Goal: Information Seeking & Learning: Learn about a topic

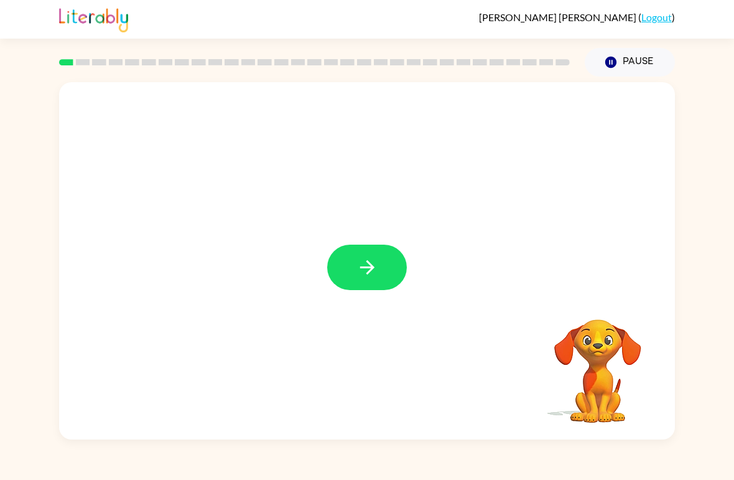
click at [384, 260] on button "button" at bounding box center [367, 267] width 80 height 45
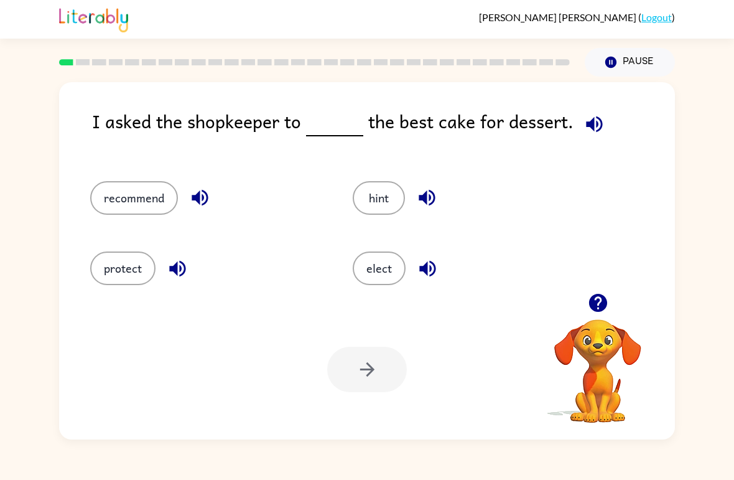
click at [116, 223] on div "recommend" at bounding box center [198, 192] width 263 height 70
click at [115, 223] on div "recommend" at bounding box center [198, 192] width 263 height 70
click at [117, 189] on button "recommend" at bounding box center [134, 198] width 88 height 34
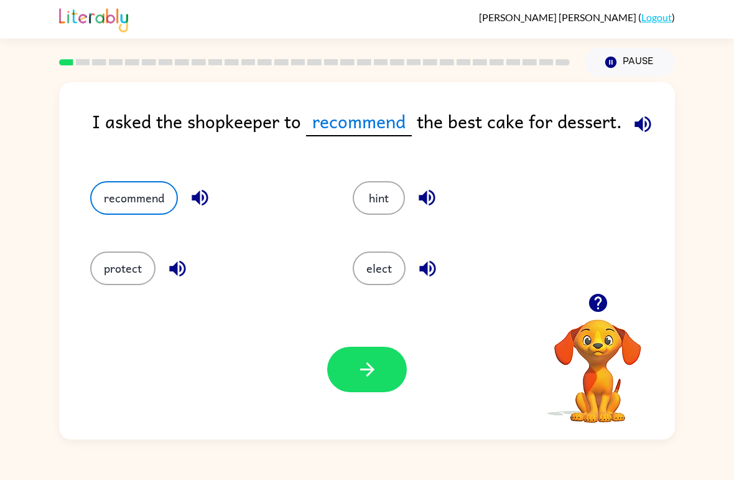
click at [374, 376] on icon "button" at bounding box center [368, 369] width 22 height 22
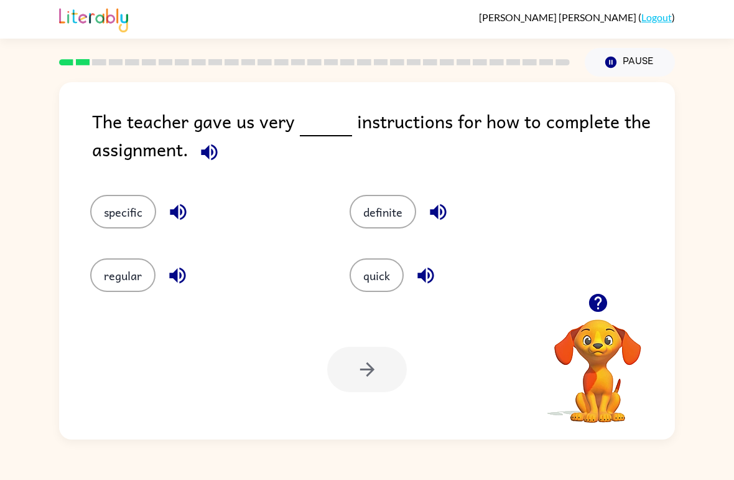
click at [108, 212] on button "specific" at bounding box center [123, 212] width 66 height 34
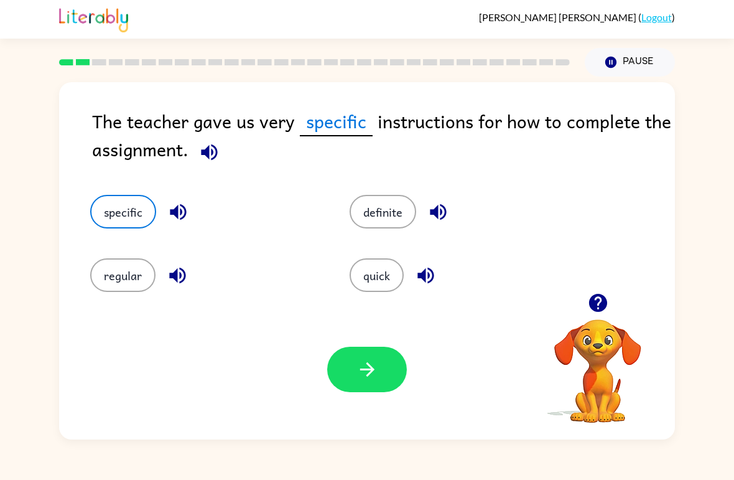
click at [353, 380] on button "button" at bounding box center [367, 369] width 80 height 45
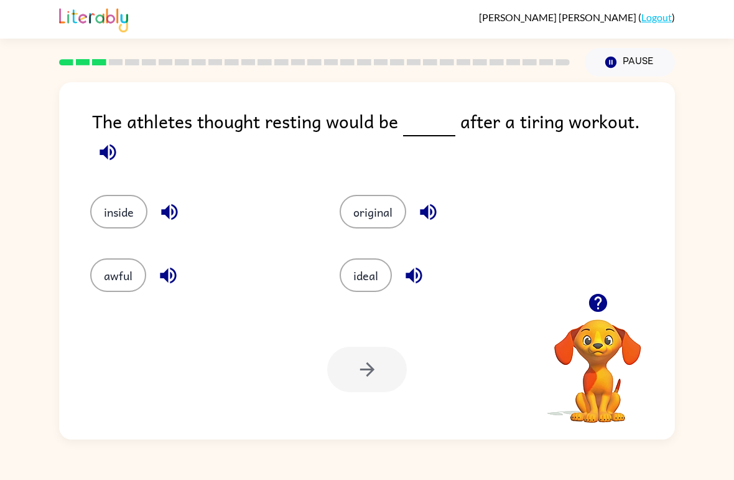
click at [385, 280] on button "ideal" at bounding box center [366, 275] width 52 height 34
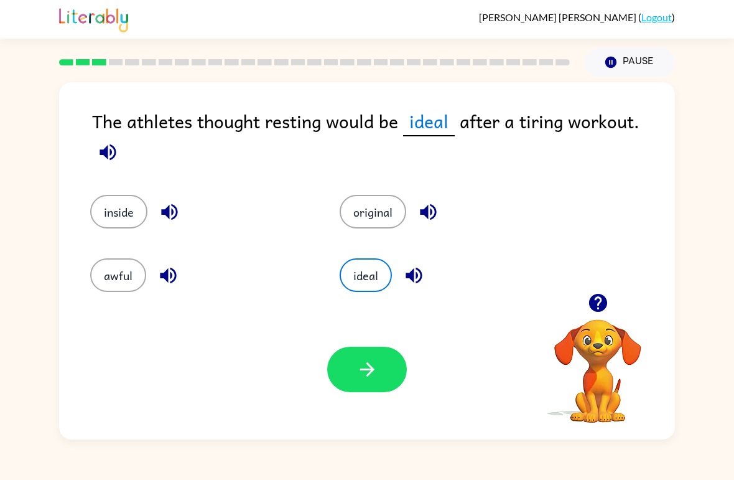
click at [383, 381] on button "button" at bounding box center [367, 369] width 80 height 45
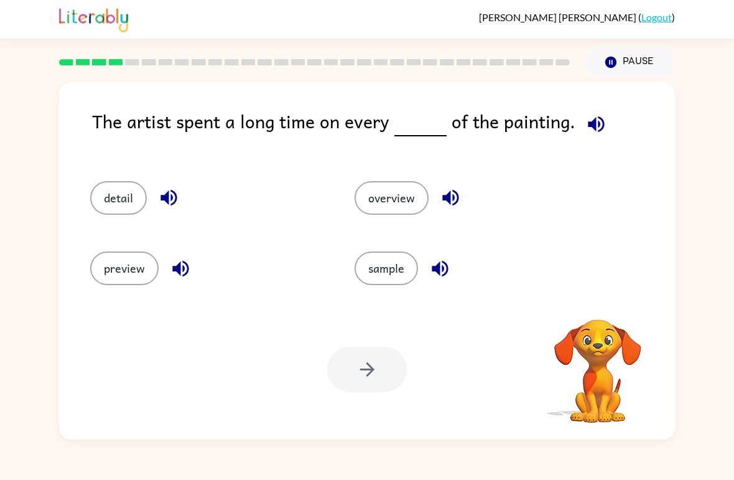
click at [106, 207] on button "detail" at bounding box center [118, 198] width 57 height 34
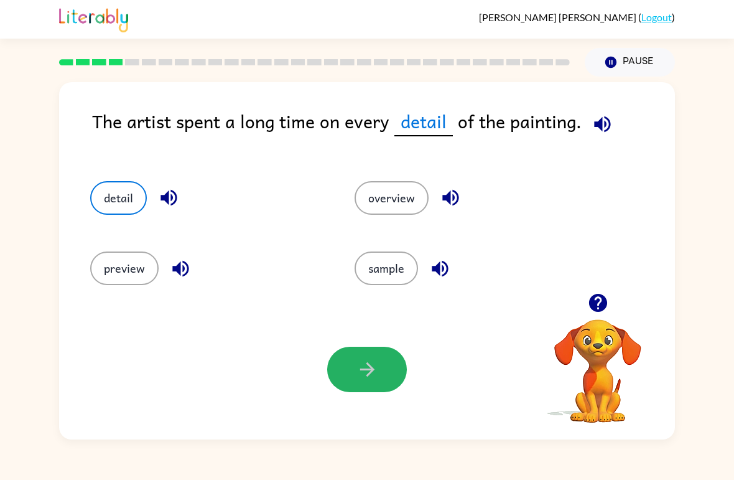
click at [373, 376] on icon "button" at bounding box center [368, 369] width 22 height 22
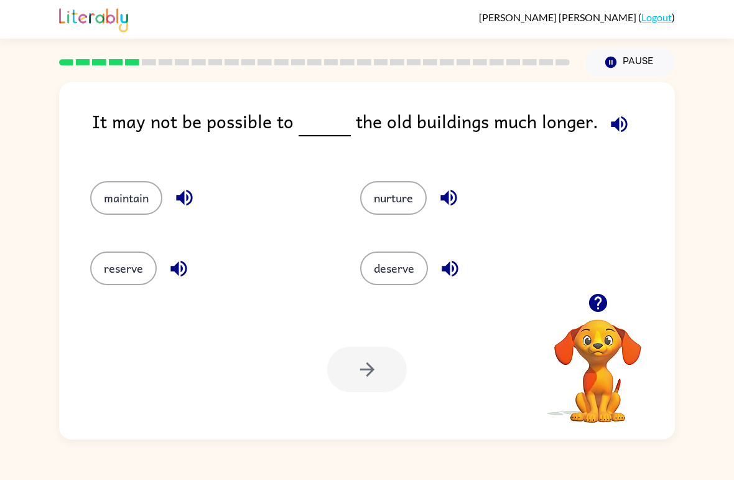
click at [115, 267] on button "reserve" at bounding box center [123, 268] width 67 height 34
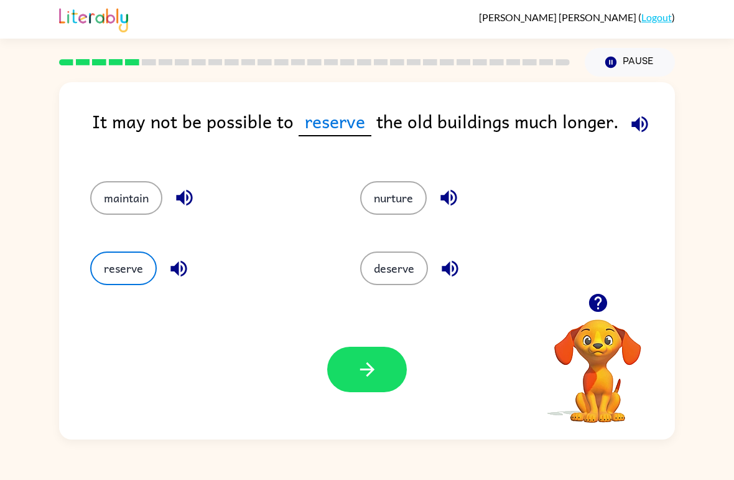
click at [382, 263] on button "deserve" at bounding box center [394, 268] width 68 height 34
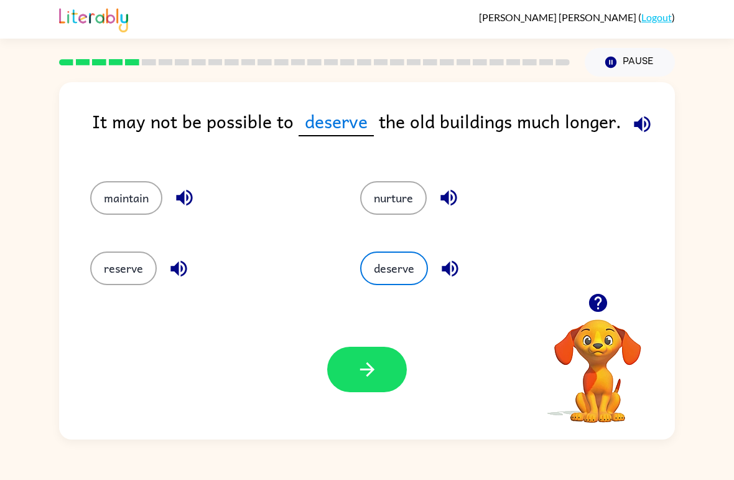
click at [105, 197] on button "maintain" at bounding box center [126, 198] width 72 height 34
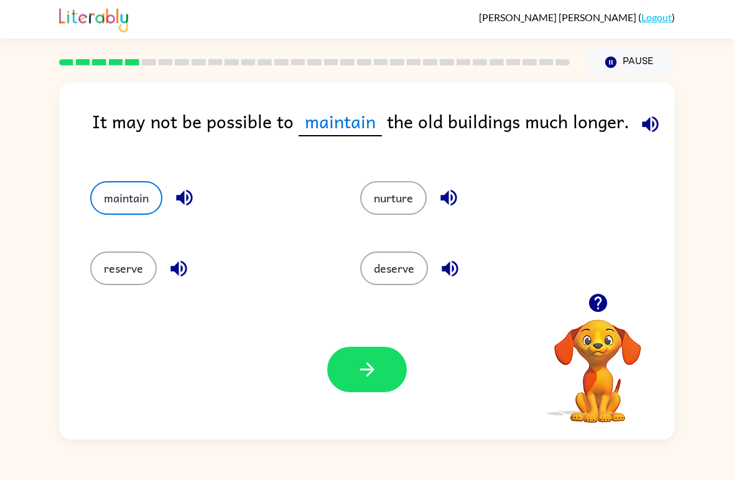
click at [373, 375] on icon "button" at bounding box center [368, 369] width 22 height 22
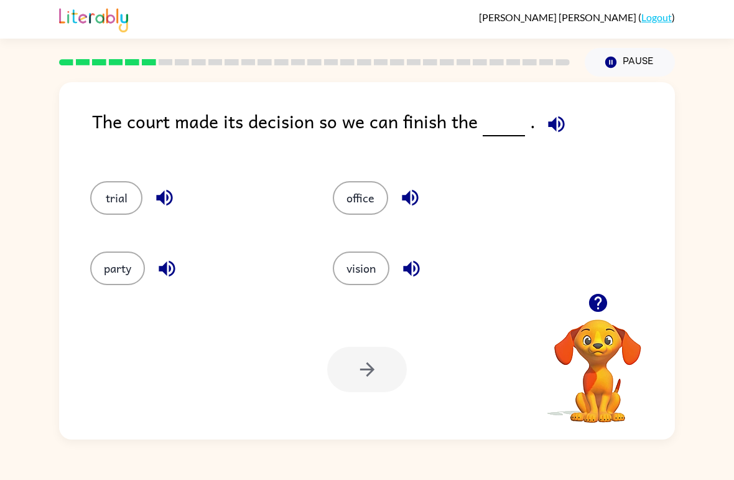
click at [116, 268] on button "party" at bounding box center [117, 268] width 55 height 34
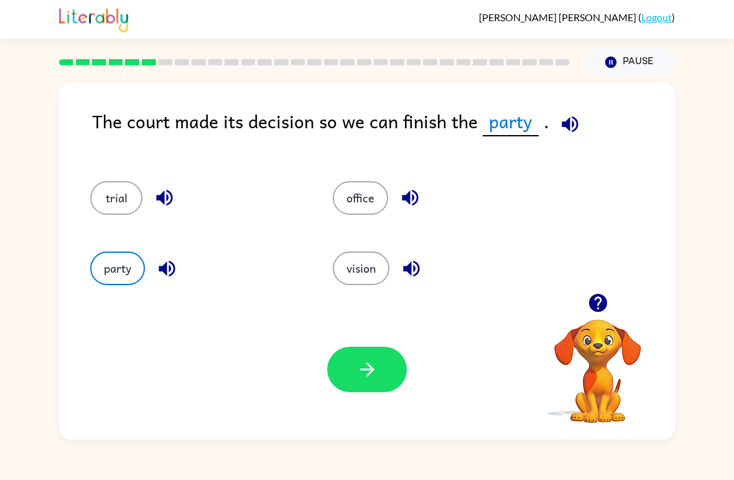
click at [368, 383] on button "button" at bounding box center [367, 369] width 80 height 45
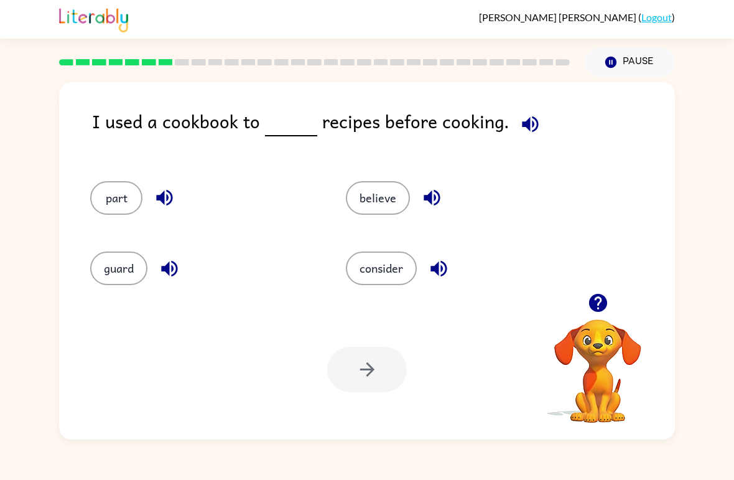
click at [376, 285] on button "consider" at bounding box center [381, 268] width 71 height 34
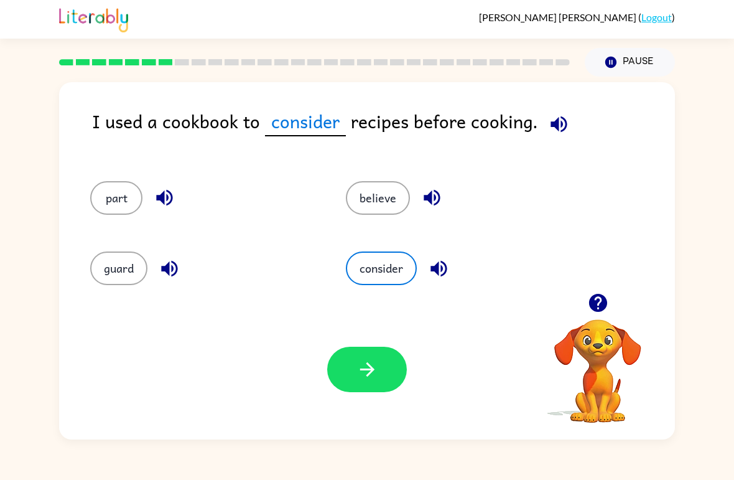
click at [388, 372] on button "button" at bounding box center [367, 369] width 80 height 45
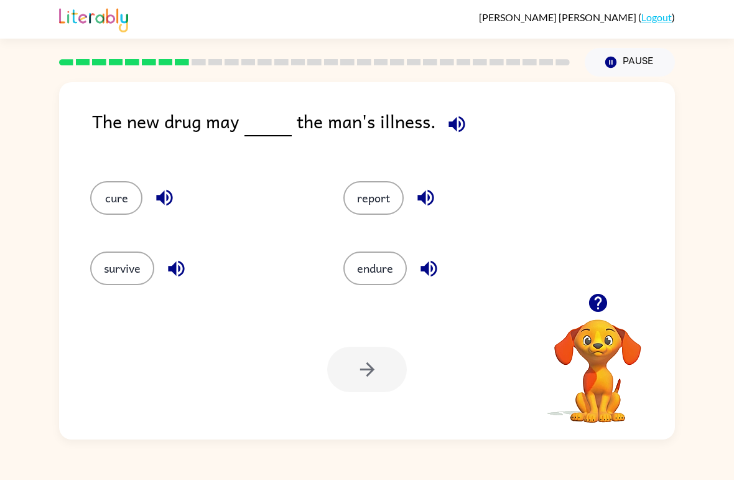
click at [376, 278] on button "endure" at bounding box center [374, 268] width 63 height 34
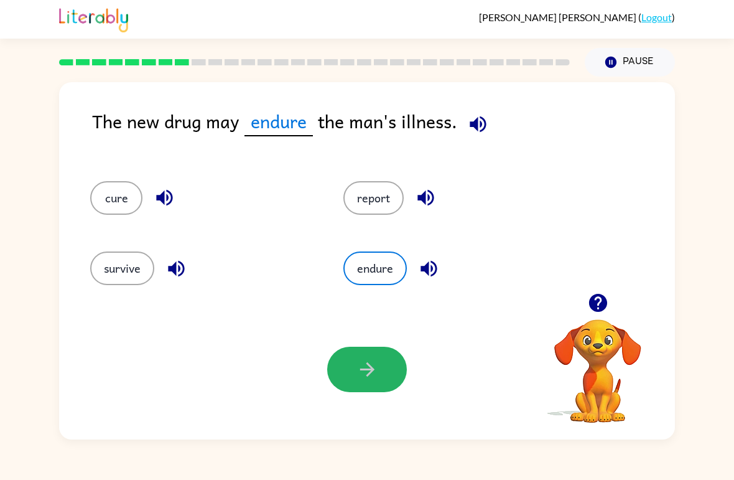
click at [364, 386] on button "button" at bounding box center [367, 369] width 80 height 45
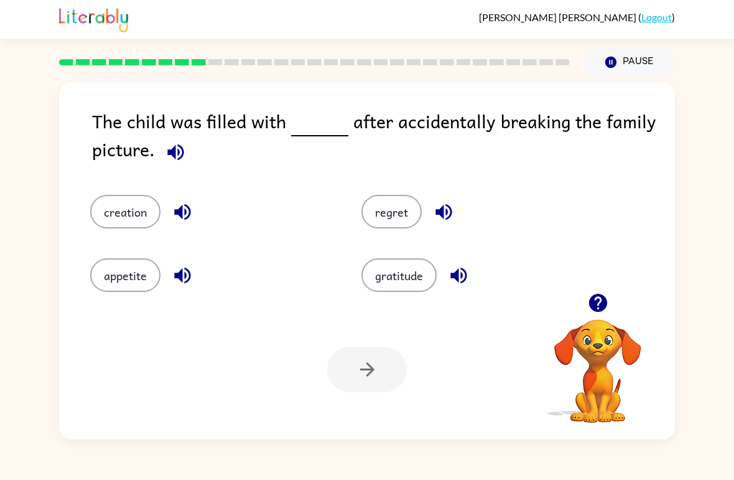
click at [399, 225] on button "regret" at bounding box center [392, 212] width 60 height 34
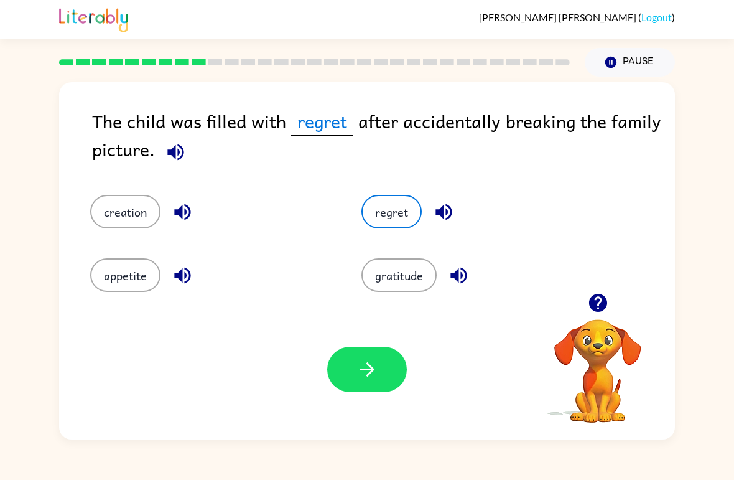
click at [386, 378] on button "button" at bounding box center [367, 369] width 80 height 45
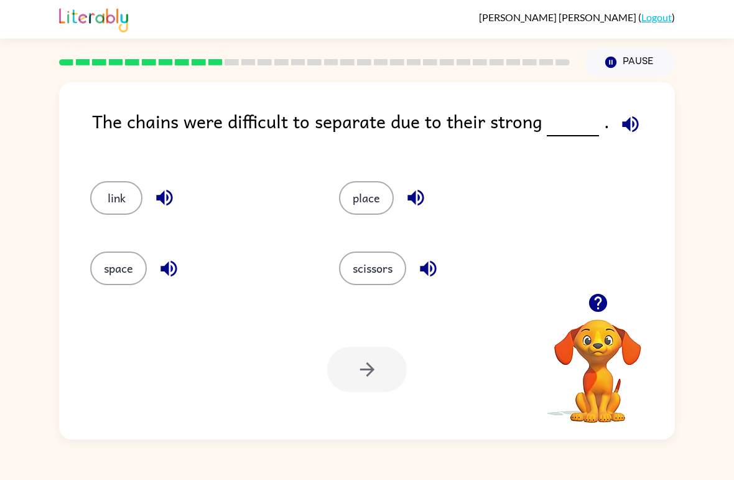
click at [117, 259] on button "space" at bounding box center [118, 268] width 57 height 34
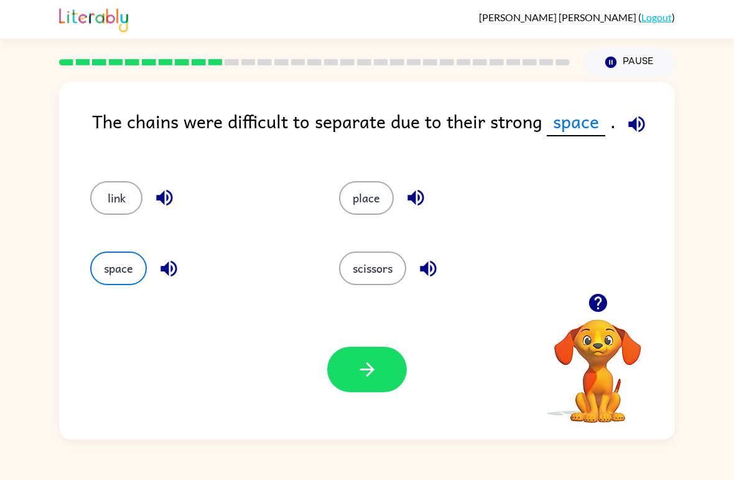
click at [328, 373] on button "button" at bounding box center [367, 369] width 80 height 45
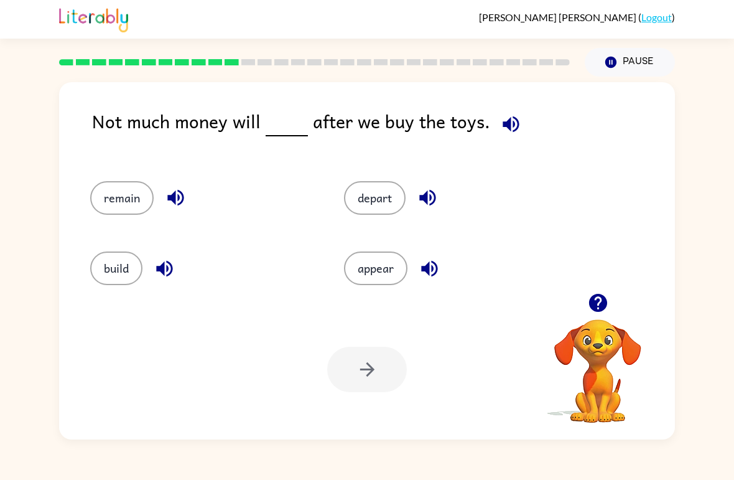
click at [730, 273] on div "Not much money will after we buy the toys. remain depart build appear Your brow…" at bounding box center [367, 258] width 734 height 363
click at [107, 208] on button "remain" at bounding box center [121, 198] width 63 height 34
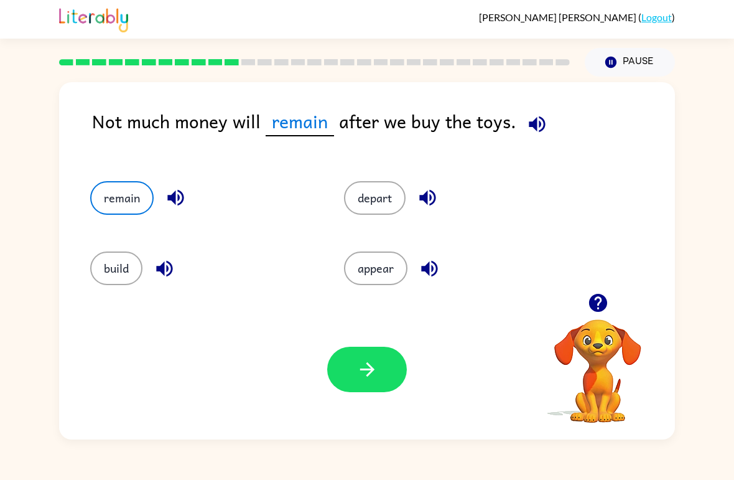
click at [357, 368] on icon "button" at bounding box center [368, 369] width 22 height 22
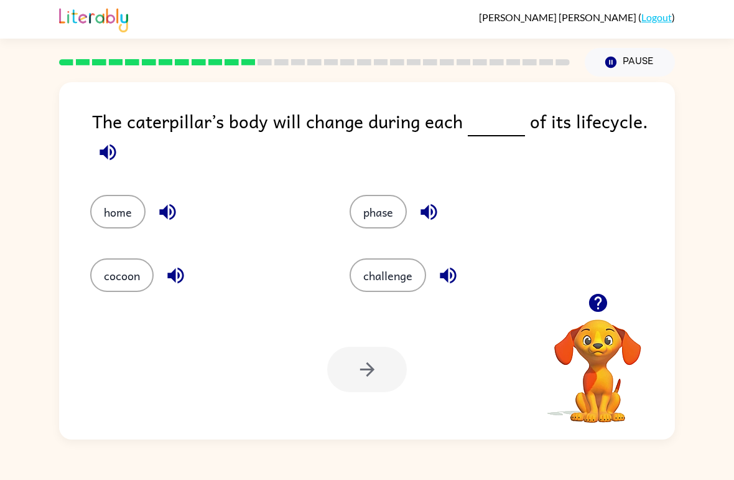
click at [396, 274] on button "challenge" at bounding box center [388, 275] width 77 height 34
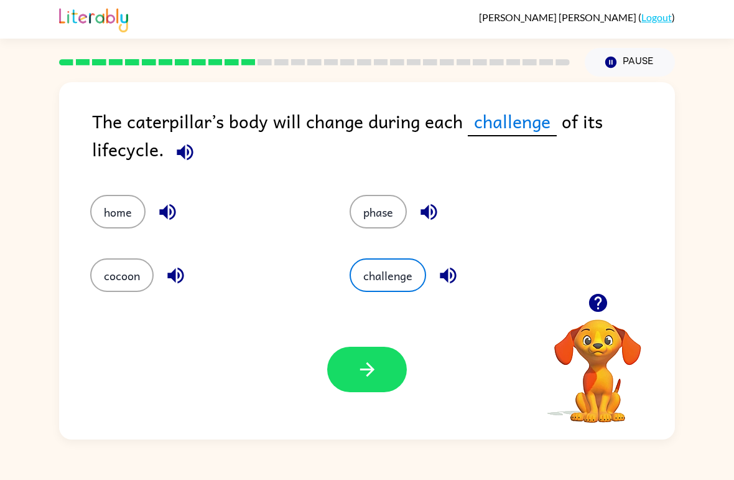
click at [352, 381] on button "button" at bounding box center [367, 369] width 80 height 45
click at [360, 380] on div at bounding box center [367, 369] width 80 height 45
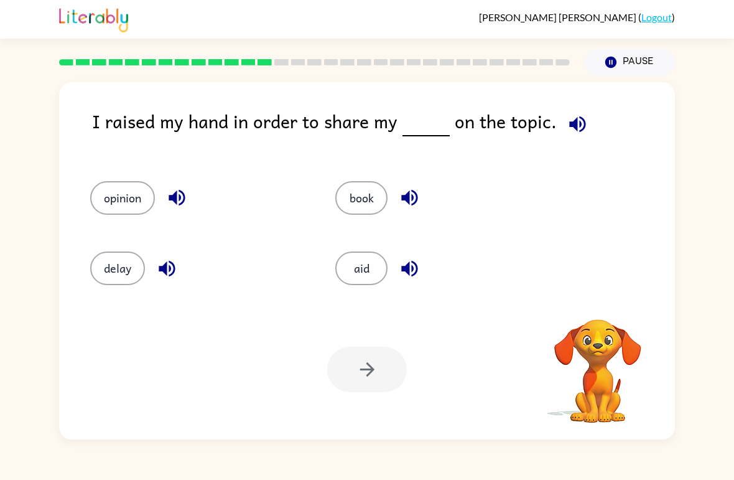
click at [93, 188] on button "opinion" at bounding box center [122, 198] width 65 height 34
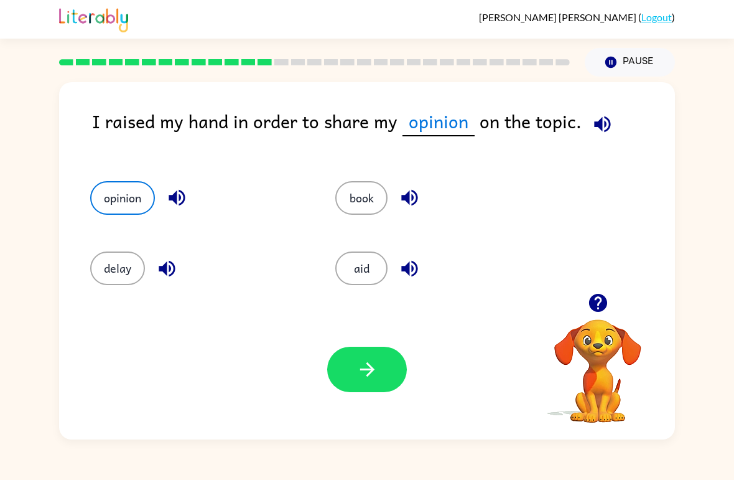
click at [382, 390] on button "button" at bounding box center [367, 369] width 80 height 45
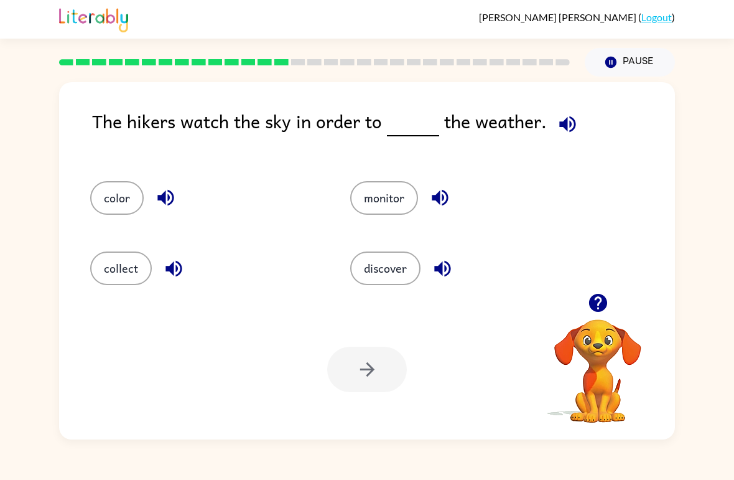
click at [393, 268] on button "discover" at bounding box center [385, 268] width 70 height 34
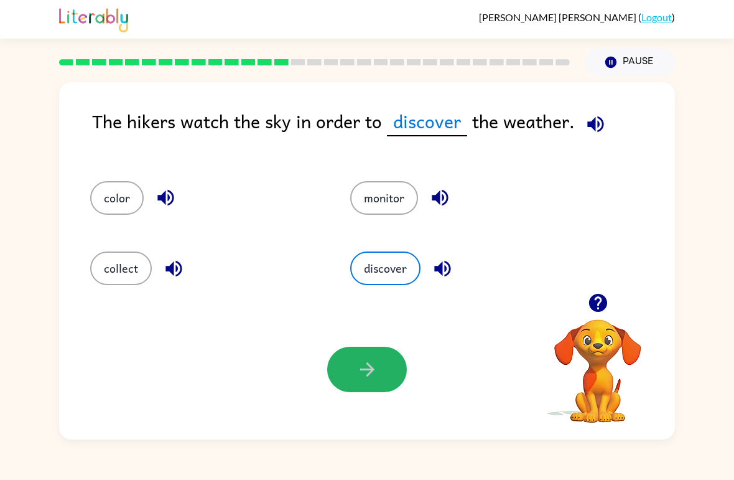
click at [376, 363] on icon "button" at bounding box center [368, 369] width 22 height 22
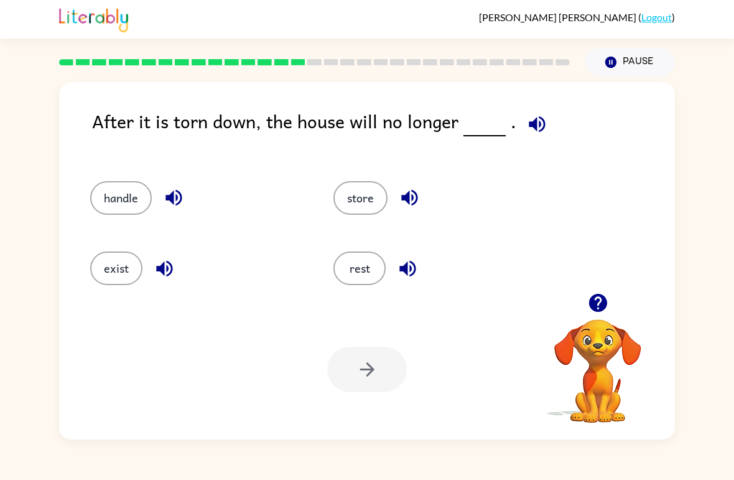
click at [102, 200] on button "handle" at bounding box center [121, 198] width 62 height 34
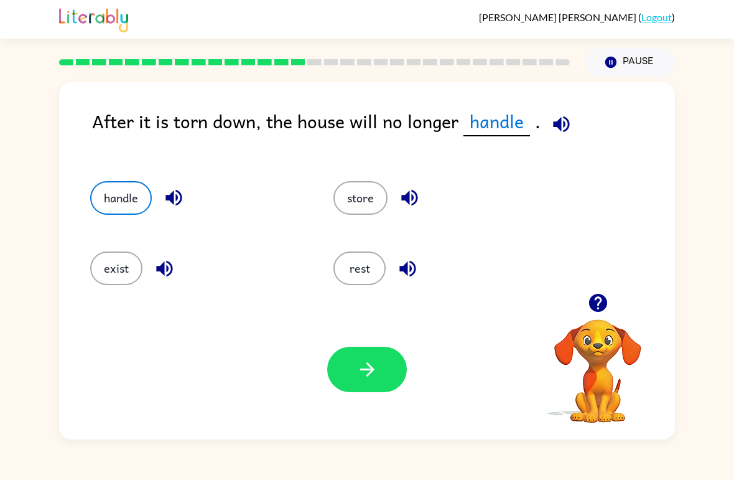
click at [369, 380] on icon "button" at bounding box center [368, 369] width 22 height 22
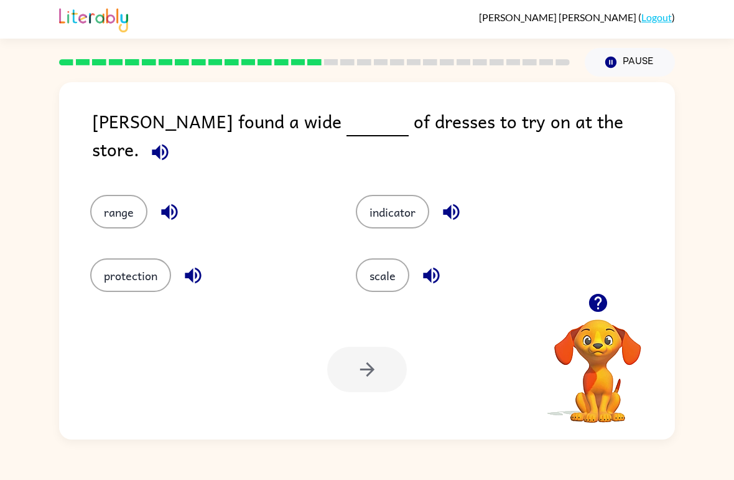
click at [102, 195] on button "range" at bounding box center [118, 212] width 57 height 34
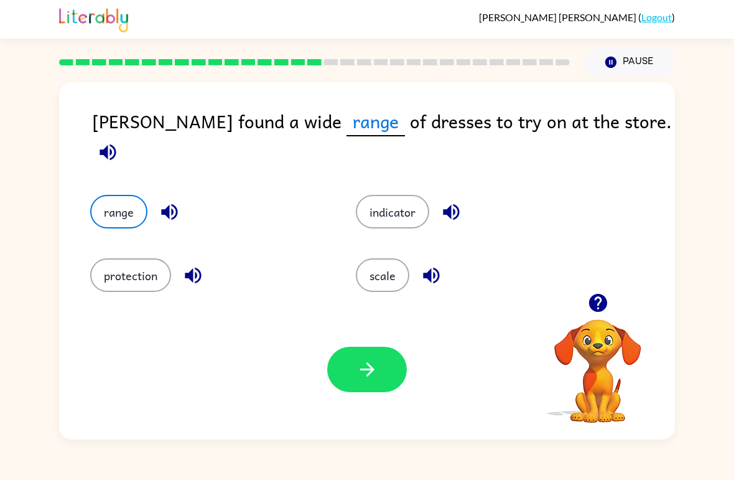
click at [402, 364] on button "button" at bounding box center [367, 369] width 80 height 45
click at [361, 373] on div at bounding box center [367, 369] width 80 height 45
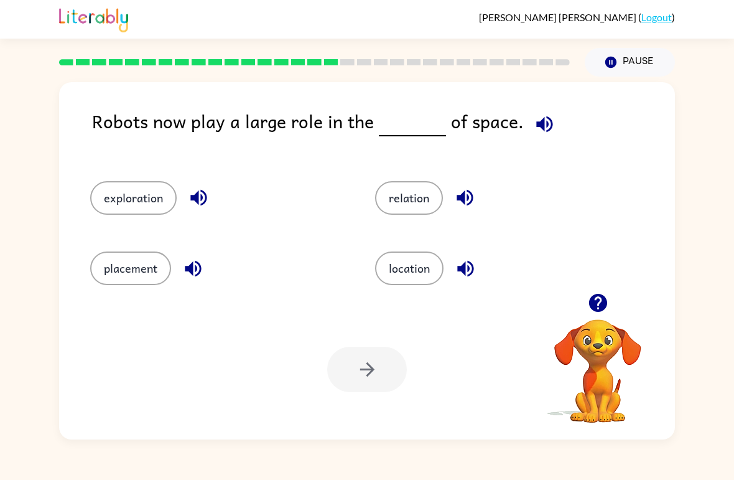
click at [405, 283] on button "location" at bounding box center [409, 268] width 68 height 34
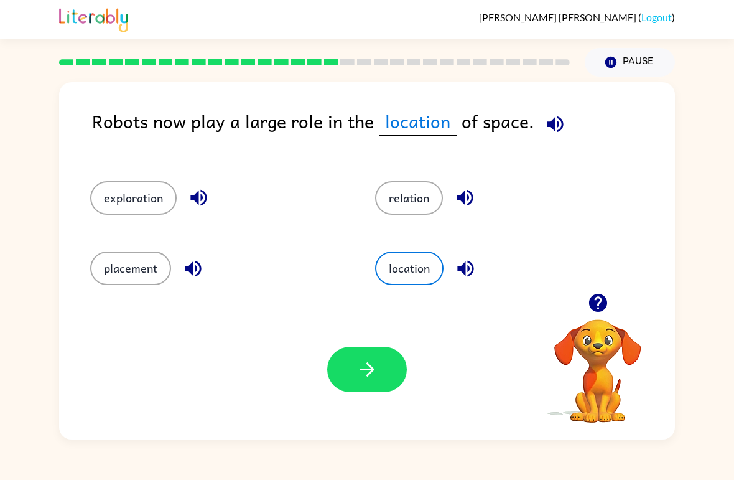
click at [362, 374] on icon "button" at bounding box center [368, 369] width 22 height 22
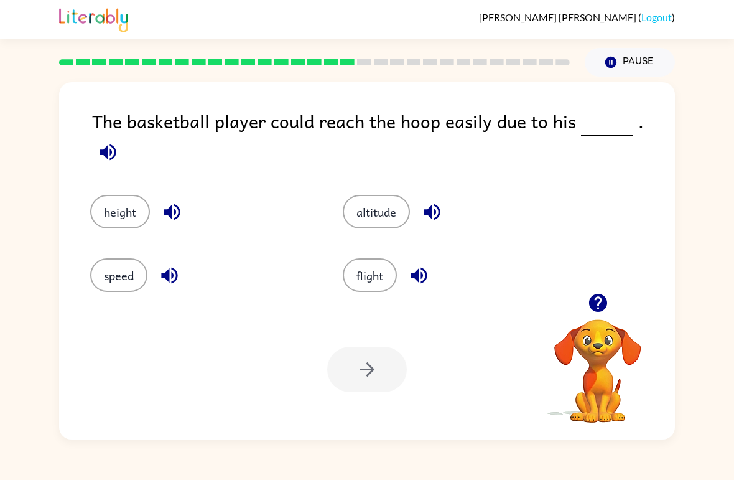
click at [106, 203] on button "height" at bounding box center [120, 212] width 60 height 34
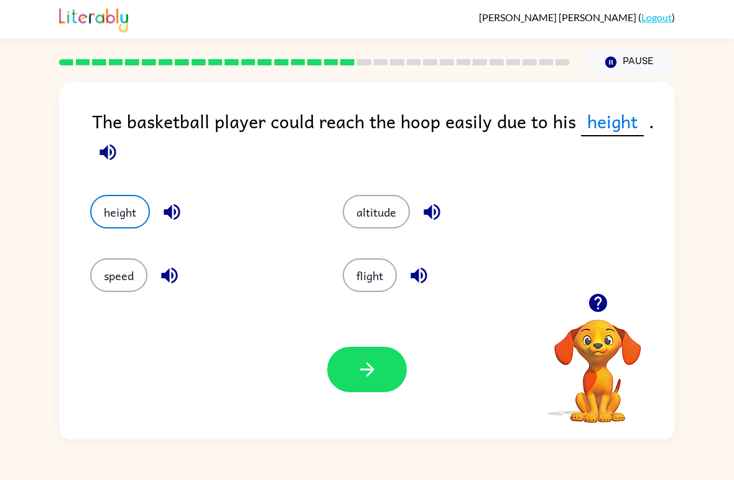
click at [370, 391] on button "button" at bounding box center [367, 369] width 80 height 45
click at [375, 395] on div "Your browser must support playing .mp4 files to use Literably. Please try using…" at bounding box center [367, 369] width 616 height 140
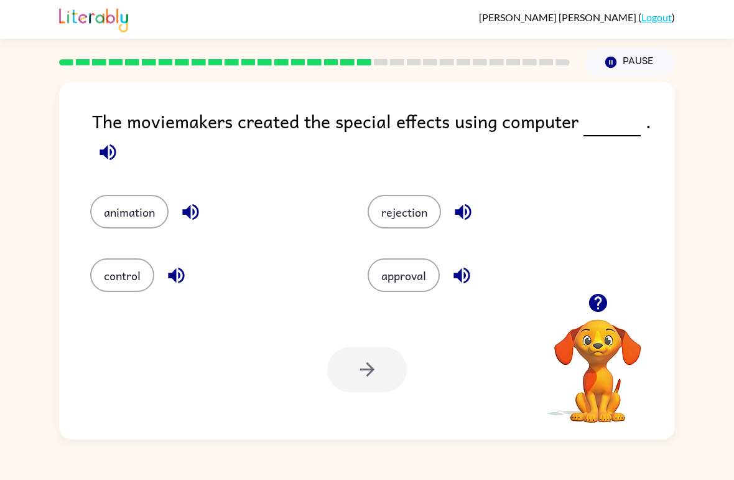
click at [25, 204] on div "The moviemakers created the special effects using computer . animation rejectio…" at bounding box center [367, 258] width 734 height 363
click at [358, 363] on div at bounding box center [367, 369] width 80 height 45
click at [367, 396] on div "Your browser must support playing .mp4 files to use Literably. Please try using…" at bounding box center [367, 369] width 616 height 140
click at [131, 228] on button "animation" at bounding box center [129, 212] width 78 height 34
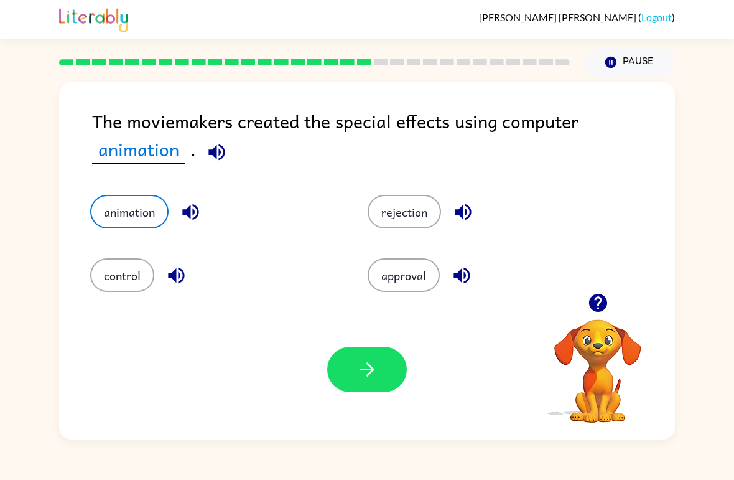
click at [362, 368] on icon "button" at bounding box center [368, 369] width 22 height 22
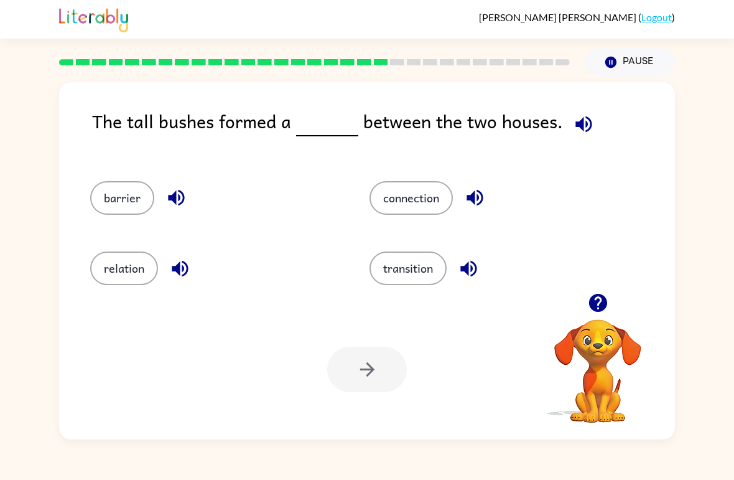
click at [432, 201] on button "connection" at bounding box center [411, 198] width 83 height 34
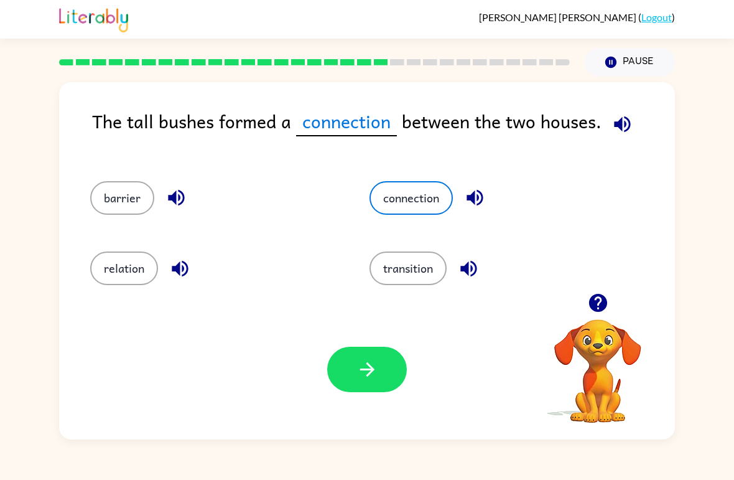
click at [360, 371] on icon "button" at bounding box center [368, 369] width 22 height 22
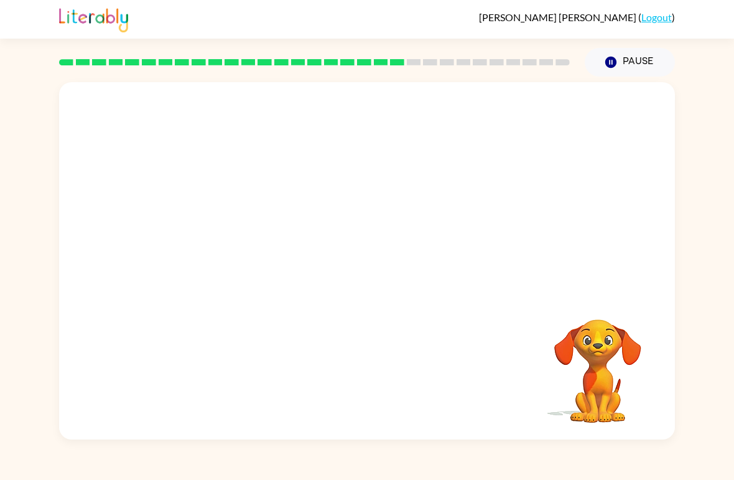
click at [469, 204] on video "Your browser must support playing .mp4 files to use Literably. Please try using…" at bounding box center [367, 187] width 616 height 211
click at [437, 199] on video "Your browser must support playing .mp4 files to use Literably. Please try using…" at bounding box center [367, 187] width 616 height 211
click at [457, 184] on video "Your browser must support playing .mp4 files to use Literably. Please try using…" at bounding box center [367, 187] width 616 height 211
click at [376, 271] on div at bounding box center [367, 267] width 80 height 45
click at [360, 297] on div at bounding box center [367, 260] width 616 height 357
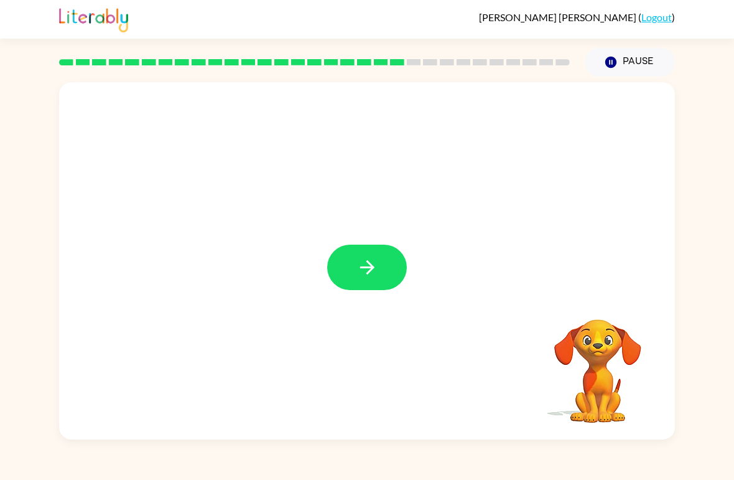
click at [361, 246] on button "button" at bounding box center [367, 267] width 80 height 45
click at [358, 244] on div at bounding box center [367, 260] width 616 height 357
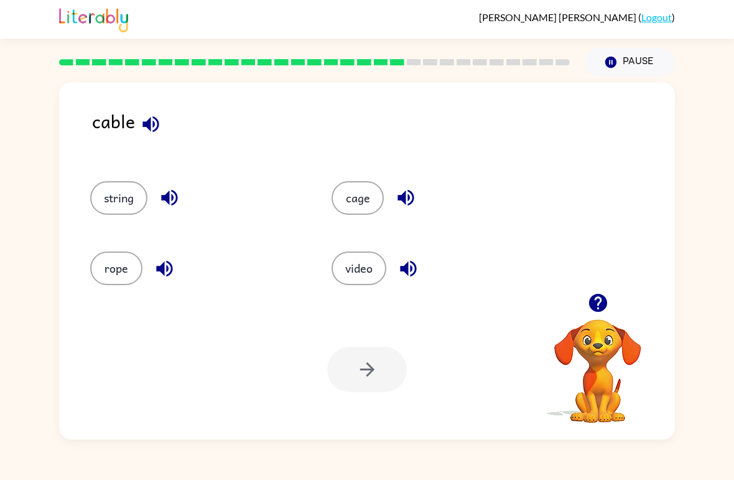
click at [111, 266] on button "rope" at bounding box center [116, 268] width 52 height 34
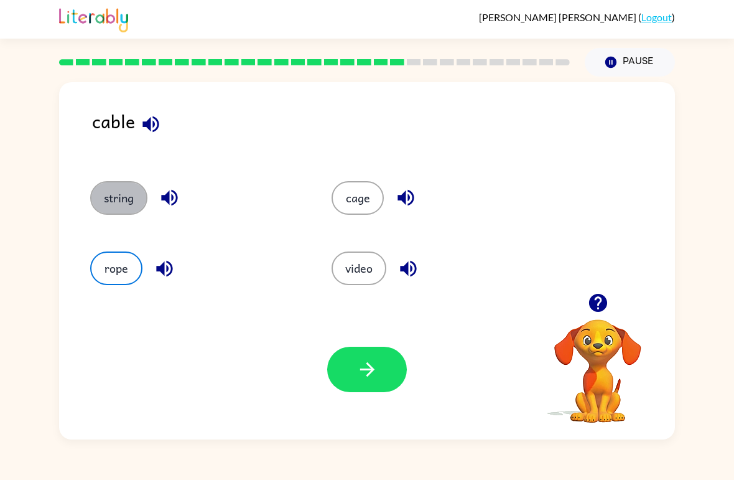
click at [114, 190] on button "string" at bounding box center [118, 198] width 57 height 34
click at [379, 372] on button "button" at bounding box center [367, 369] width 80 height 45
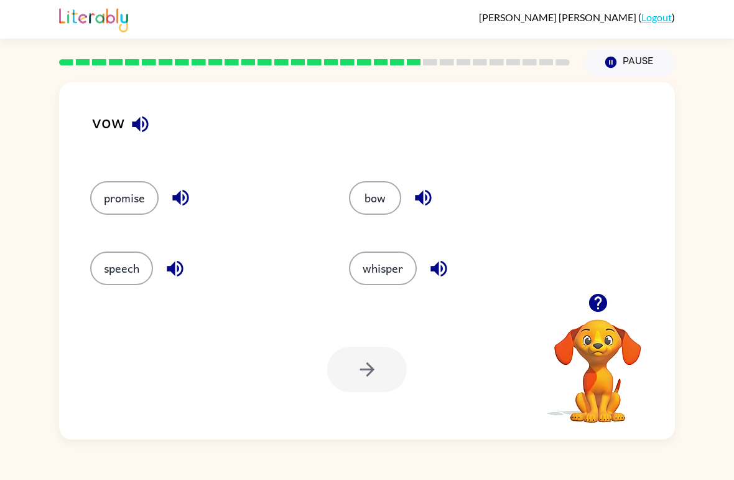
click at [345, 202] on div "bow" at bounding box center [454, 192] width 259 height 70
click at [353, 189] on button "bow" at bounding box center [375, 198] width 52 height 34
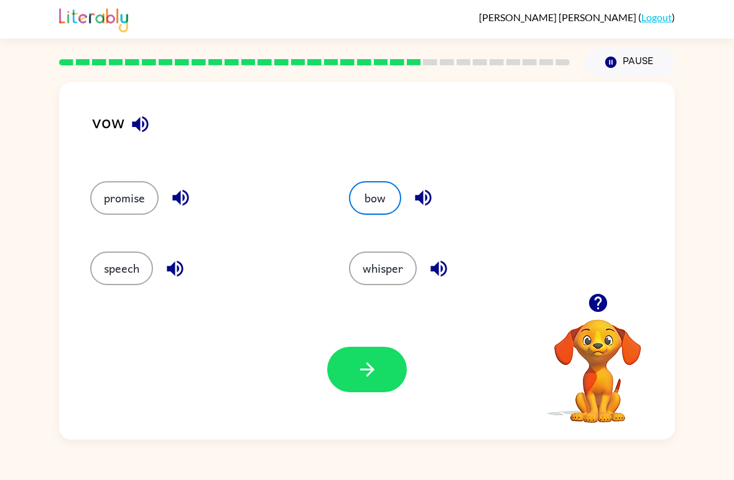
click at [362, 367] on icon "button" at bounding box center [368, 369] width 22 height 22
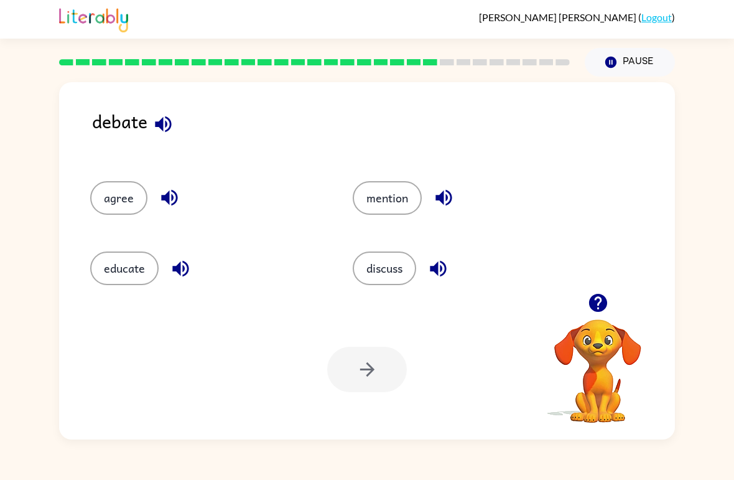
click at [386, 285] on button "discuss" at bounding box center [384, 268] width 63 height 34
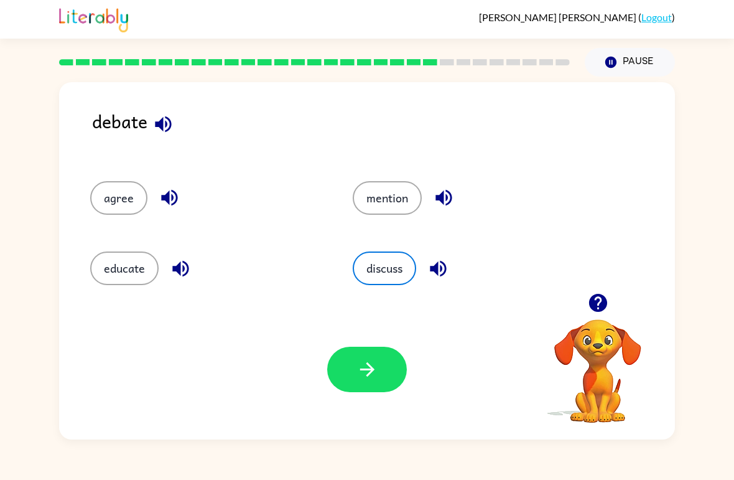
click at [378, 362] on icon "button" at bounding box center [368, 369] width 22 height 22
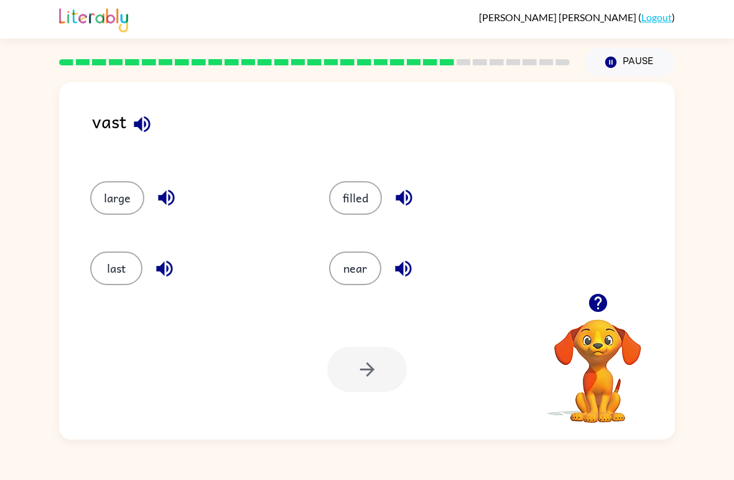
click at [98, 195] on button "large" at bounding box center [117, 198] width 54 height 34
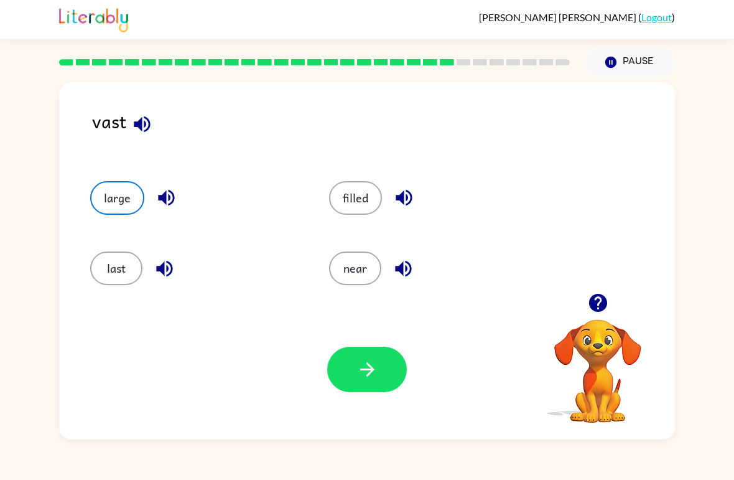
click at [390, 345] on div "Your browser must support playing .mp4 files to use Literably. Please try using…" at bounding box center [367, 369] width 616 height 140
click at [128, 274] on button "last" at bounding box center [116, 268] width 52 height 34
click at [726, 418] on div "vast large filled last near Your browser must support playing .mp4 files to use…" at bounding box center [367, 258] width 734 height 363
click at [390, 354] on button "button" at bounding box center [367, 369] width 80 height 45
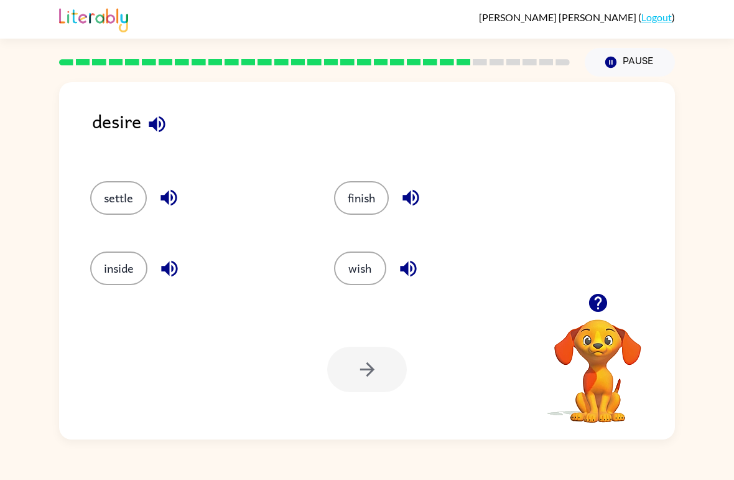
click at [121, 249] on div "inside" at bounding box center [189, 263] width 244 height 70
click at [127, 276] on button "inside" at bounding box center [118, 268] width 57 height 34
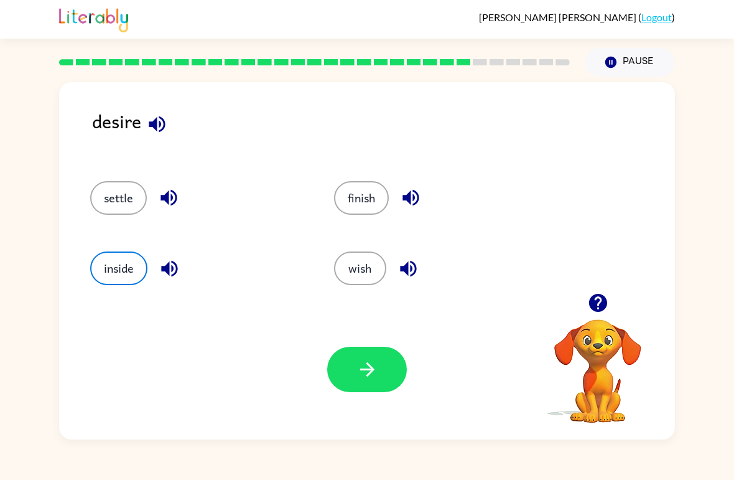
click at [373, 366] on icon "button" at bounding box center [368, 369] width 22 height 22
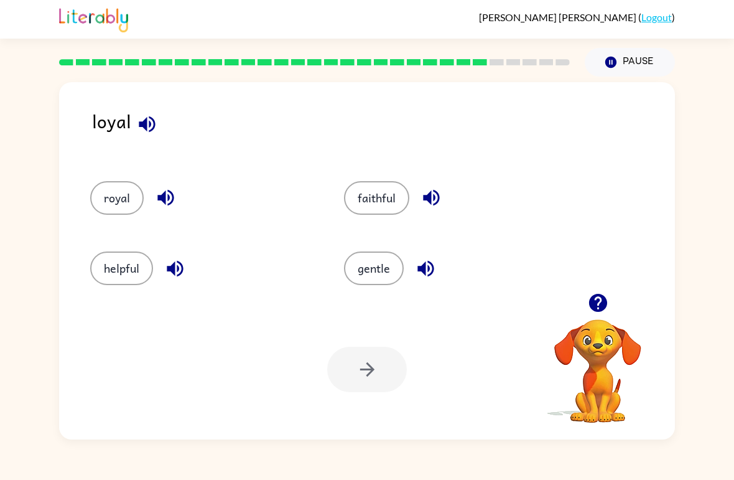
click at [105, 195] on button "royal" at bounding box center [117, 198] width 54 height 34
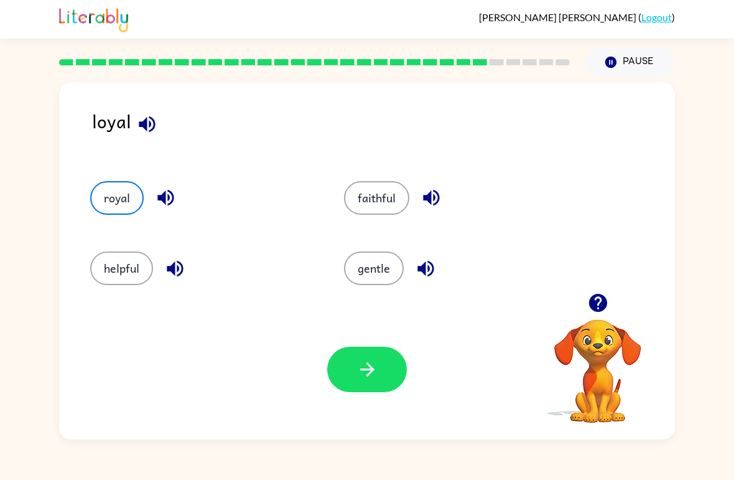
click at [377, 362] on icon "button" at bounding box center [368, 369] width 22 height 22
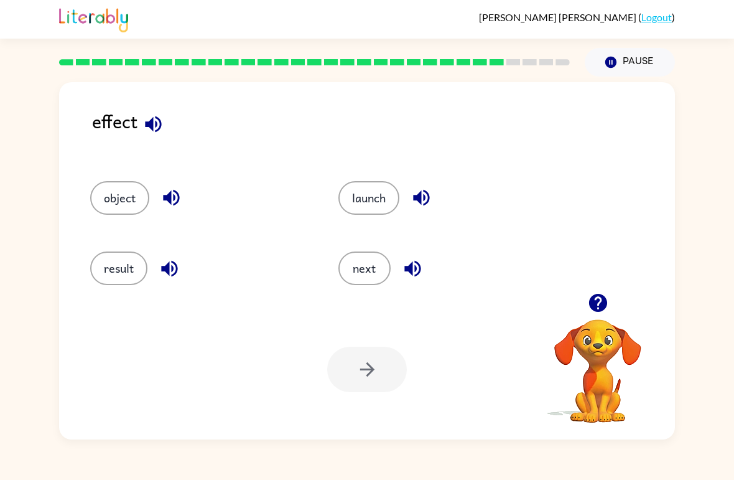
click at [111, 255] on button "result" at bounding box center [118, 268] width 57 height 34
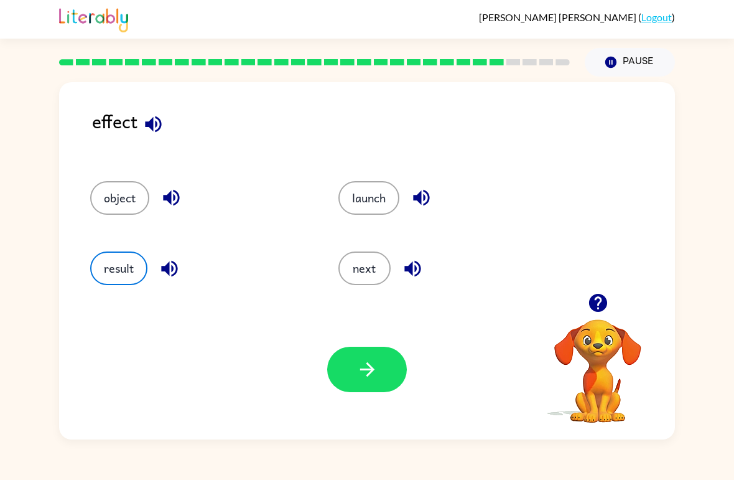
click at [368, 361] on icon "button" at bounding box center [368, 369] width 22 height 22
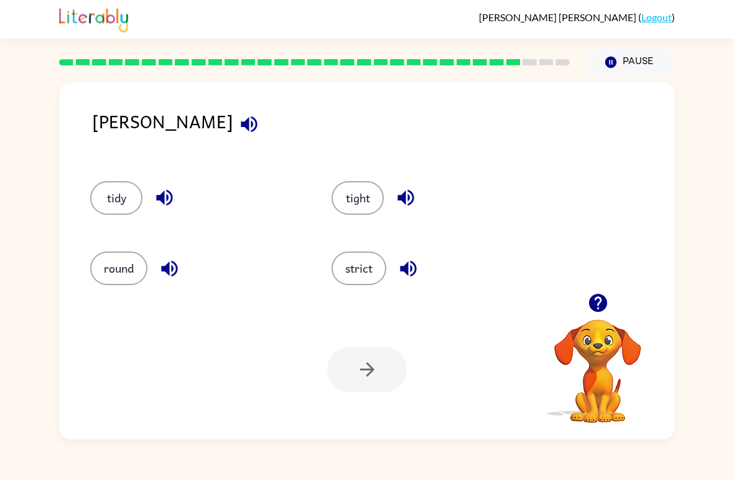
click at [233, 128] on button "button" at bounding box center [249, 124] width 32 height 32
click at [241, 123] on icon "button" at bounding box center [249, 124] width 16 height 16
click at [355, 185] on button "tight" at bounding box center [358, 198] width 52 height 34
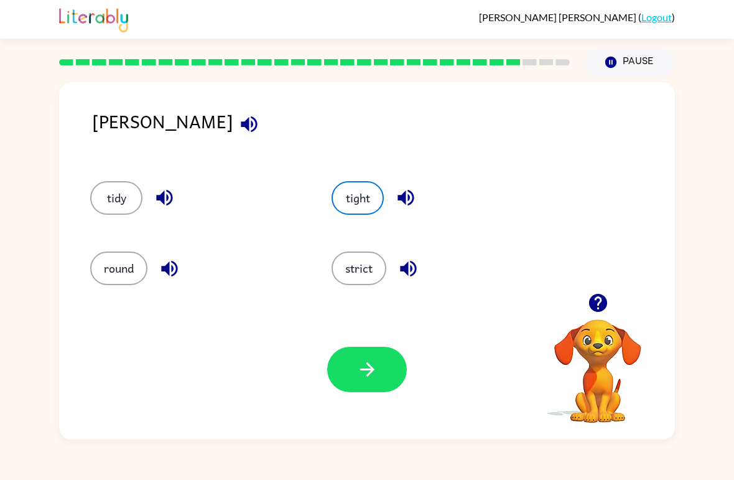
click at [384, 375] on button "button" at bounding box center [367, 369] width 80 height 45
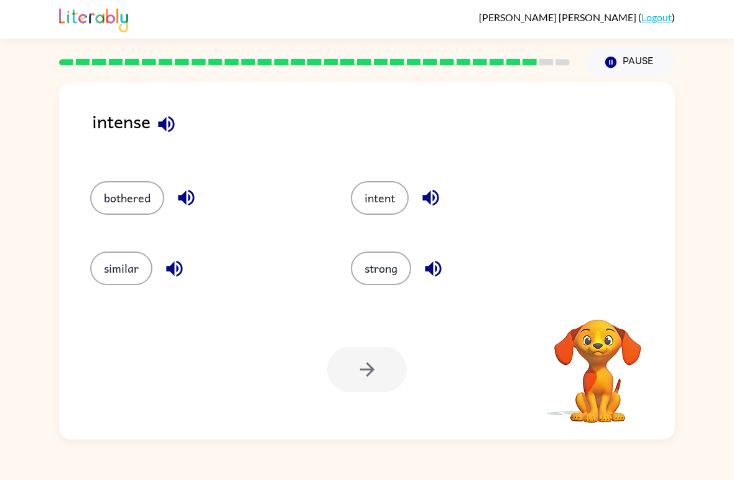
click at [398, 264] on button "strong" at bounding box center [381, 268] width 60 height 34
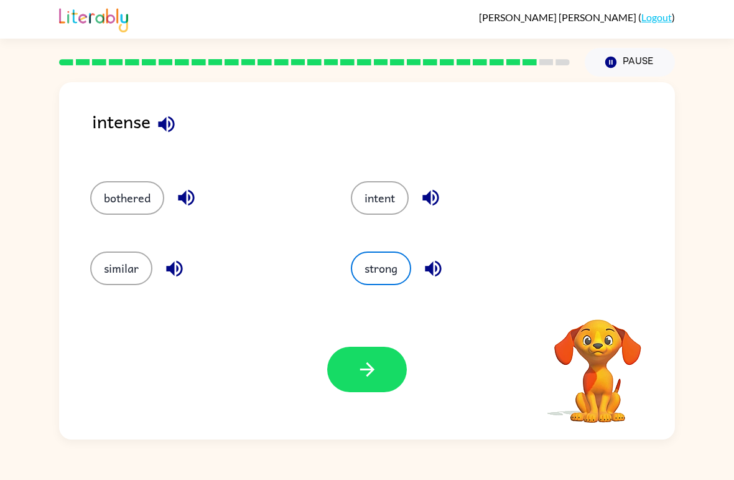
click at [368, 191] on button "intent" at bounding box center [380, 198] width 58 height 34
click at [374, 368] on icon "button" at bounding box center [368, 369] width 22 height 22
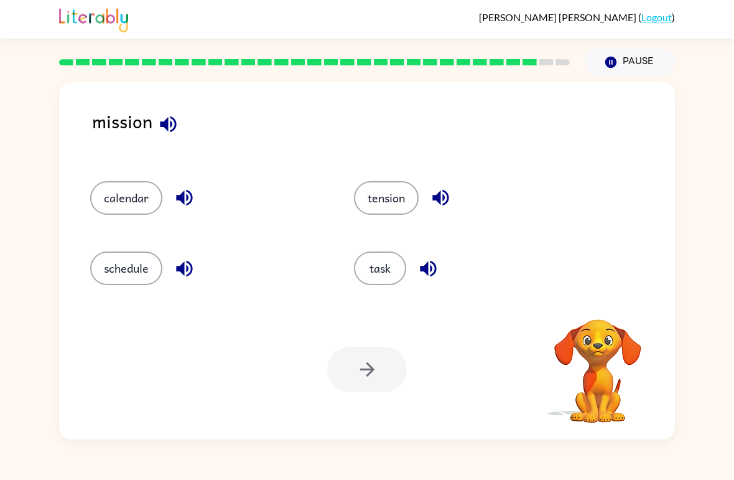
click at [604, 29] on div "[PERSON_NAME] ( Logout )" at bounding box center [367, 19] width 616 height 39
click at [378, 259] on button "task" at bounding box center [380, 268] width 52 height 34
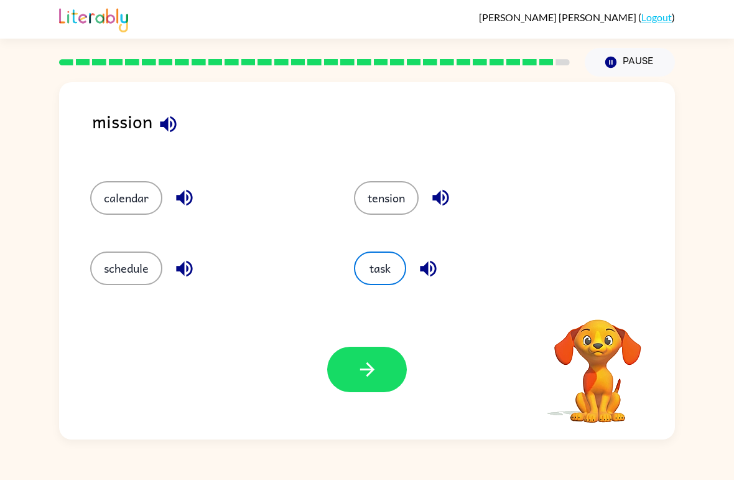
click at [367, 376] on icon "button" at bounding box center [367, 369] width 14 height 14
